Goal: Task Accomplishment & Management: Use online tool/utility

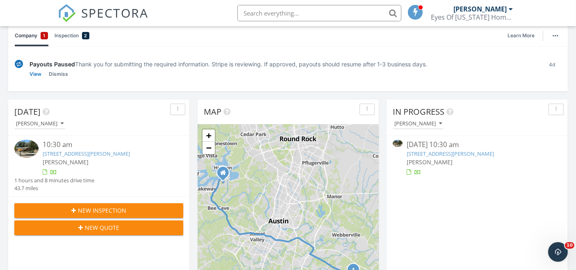
scroll to position [92, 0]
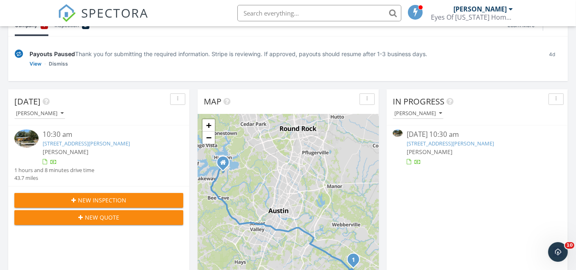
click at [458, 143] on link "172 Hershal Ln, Cedar Creek, TX 78612" at bounding box center [450, 143] width 87 height 7
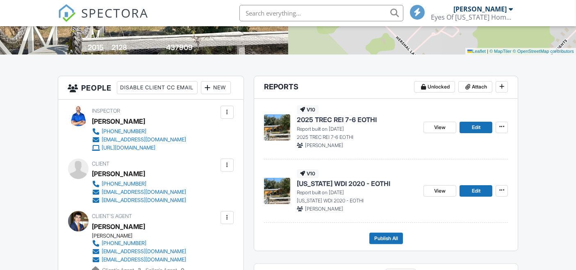
scroll to position [170, 0]
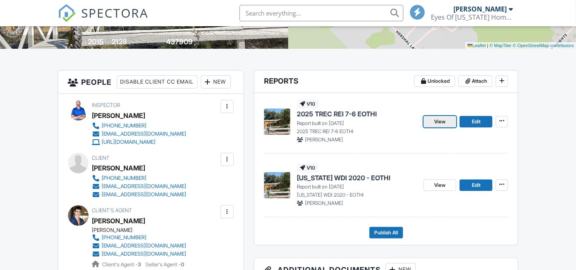
click at [443, 122] on span "View" at bounding box center [439, 122] width 11 height 8
